Goal: Find contact information: Find contact information

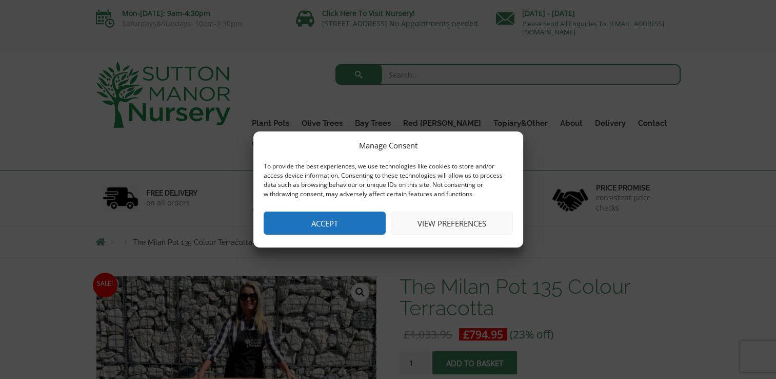
click at [345, 219] on button "Accept" at bounding box center [325, 222] width 122 height 23
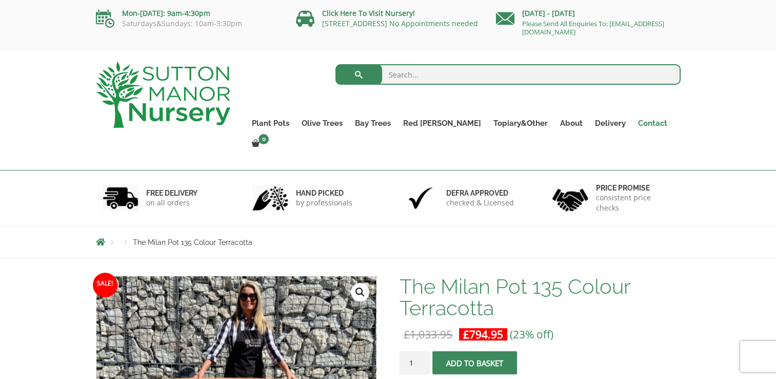
click at [636, 123] on link "Contact" at bounding box center [653, 123] width 42 height 14
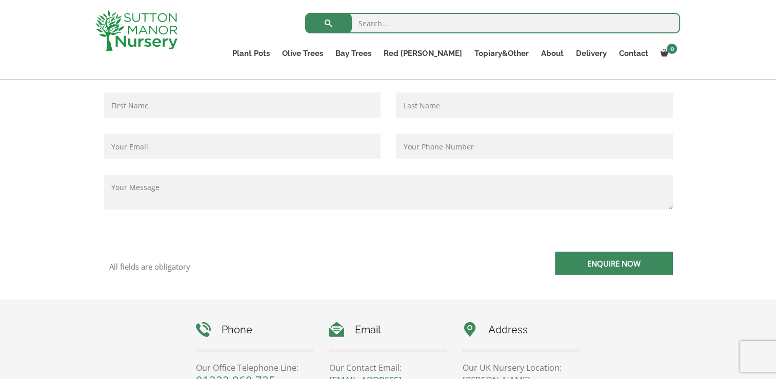
scroll to position [359, 0]
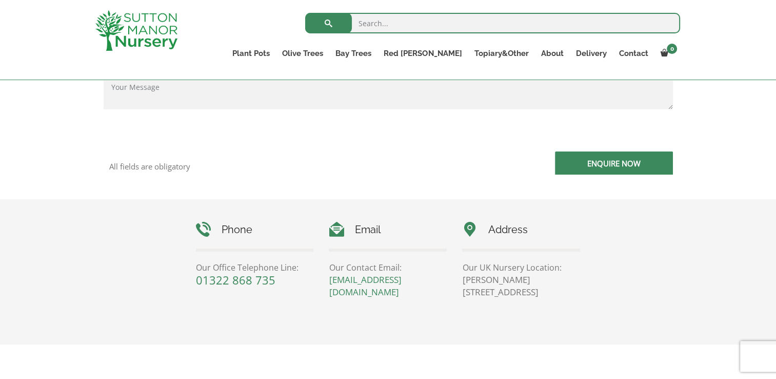
drag, startPoint x: 462, startPoint y: 294, endPoint x: 498, endPoint y: 294, distance: 36.4
click at [498, 294] on p "[PERSON_NAME][STREET_ADDRESS]" at bounding box center [521, 285] width 118 height 25
drag, startPoint x: 498, startPoint y: 294, endPoint x: 488, endPoint y: 293, distance: 9.8
copy p "[GEOGRAPHIC_DATA]"
